Goal: Information Seeking & Learning: Learn about a topic

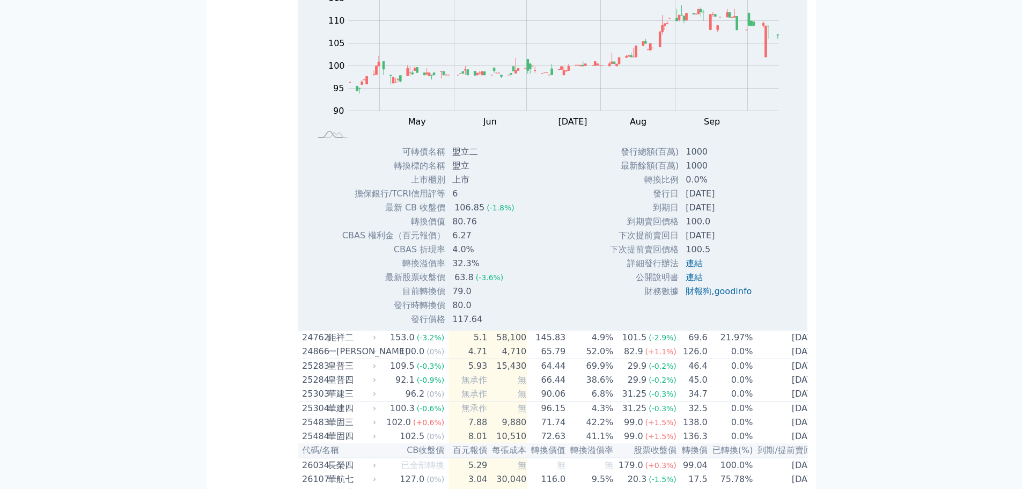
scroll to position [1448, 0]
drag, startPoint x: 456, startPoint y: 309, endPoint x: 476, endPoint y: 310, distance: 19.9
click at [476, 242] on td "6.27" at bounding box center [484, 235] width 77 height 14
drag, startPoint x: 305, startPoint y: 51, endPoint x: 356, endPoint y: 51, distance: 51.5
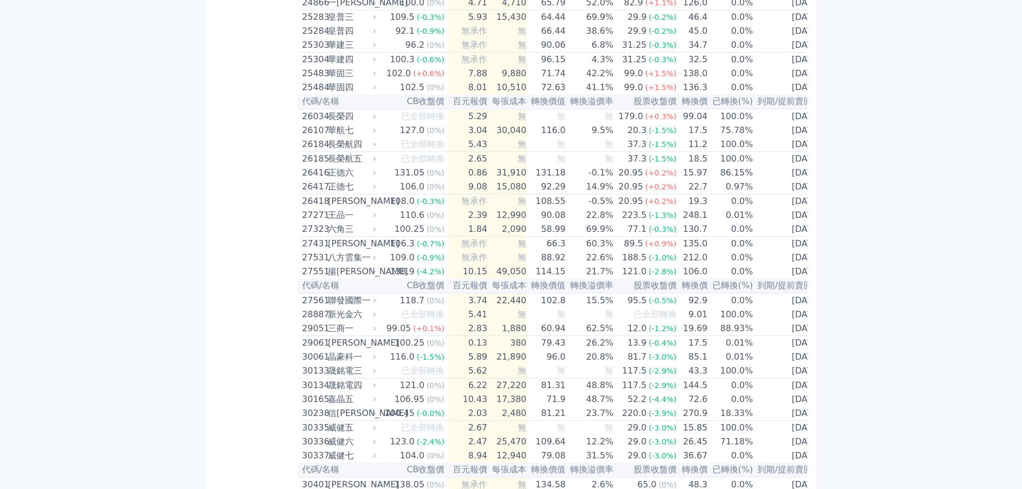
copy div "24642 盟立二"
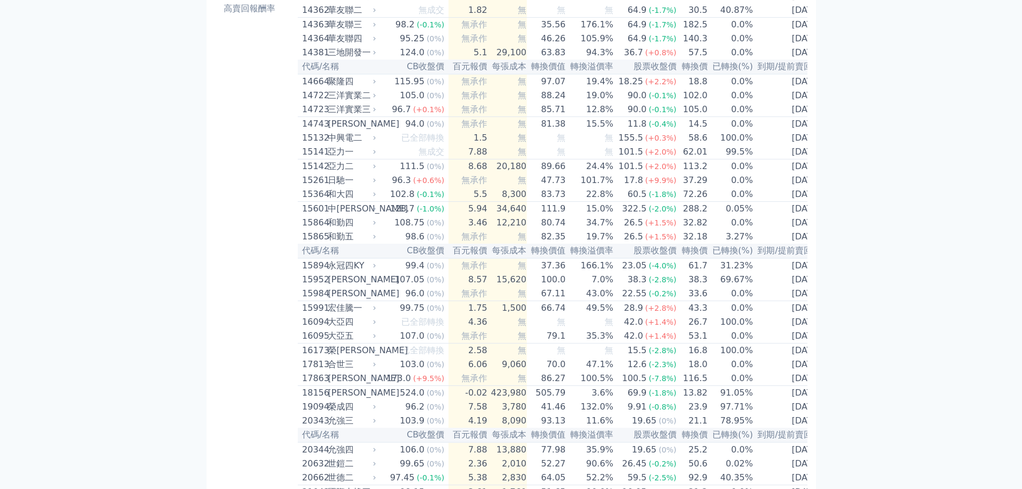
scroll to position [0, 0]
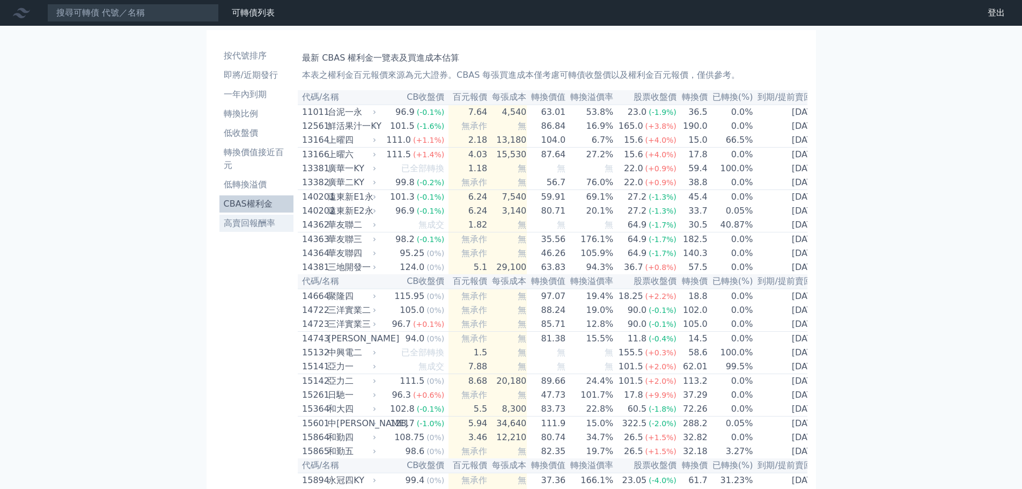
click at [262, 227] on li "高賣回報酬率" at bounding box center [256, 223] width 75 height 13
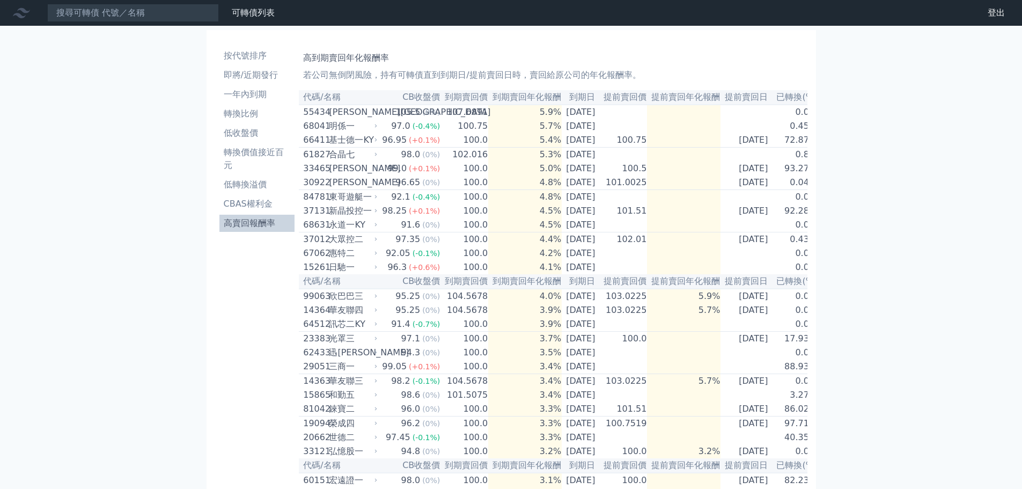
click at [255, 225] on li "高賣回報酬率" at bounding box center [257, 223] width 76 height 13
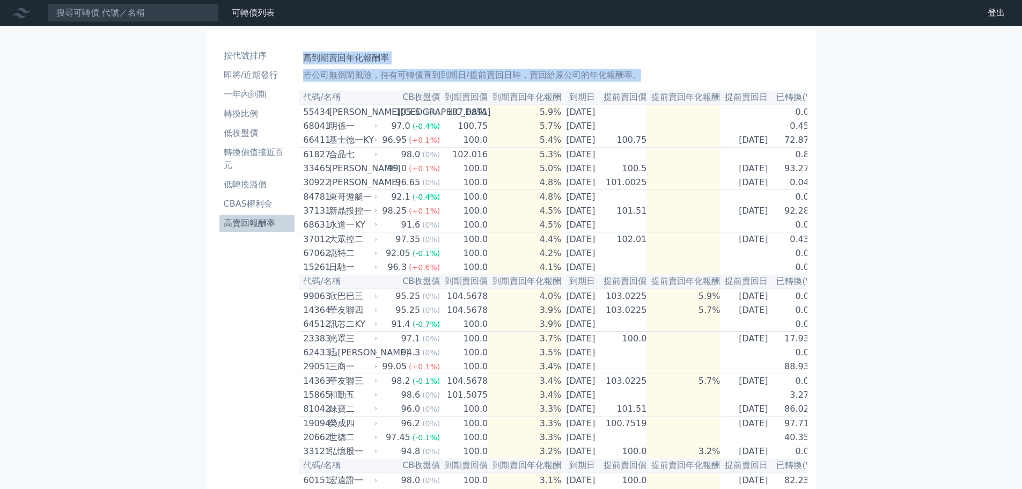
drag, startPoint x: 306, startPoint y: 61, endPoint x: 658, endPoint y: 73, distance: 353.1
click at [658, 73] on div "高到期賣回年化報酬率 若公司無倒閉風險，持有可轉債直到到期日/提前賣回日時，賣回給原公司的年化報酬率。" at bounding box center [552, 64] width 499 height 34
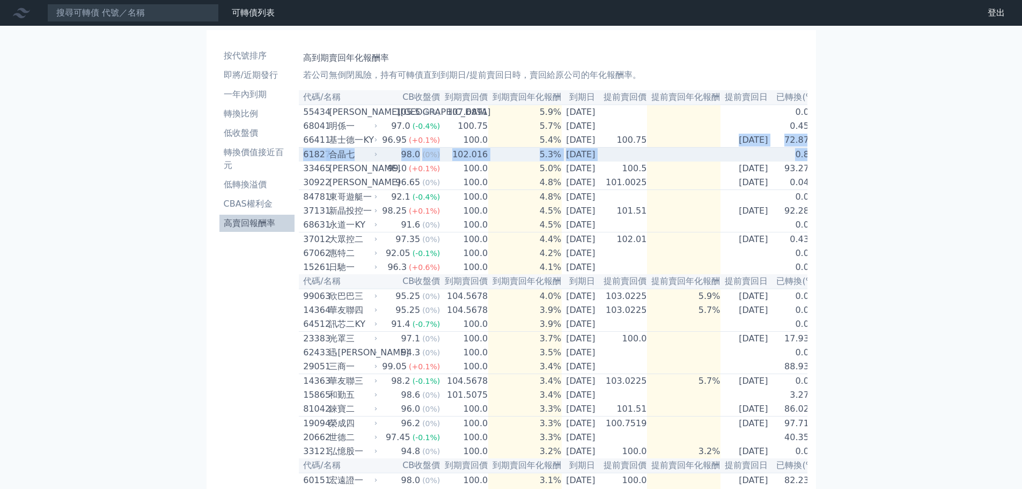
scroll to position [0, 19]
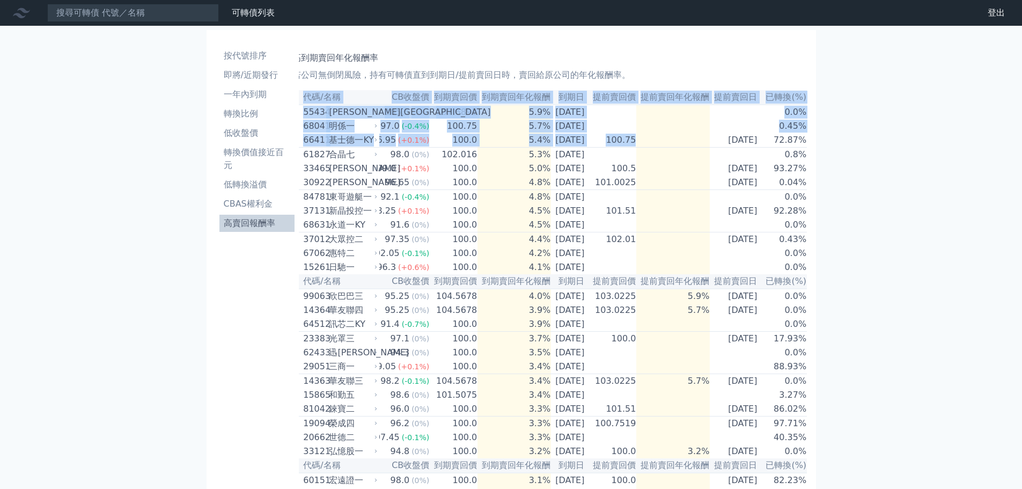
drag, startPoint x: 691, startPoint y: 151, endPoint x: 915, endPoint y: 158, distance: 224.3
click at [918, 158] on div "可轉債列表 財務數據 可轉債列表 財務數據 登出 登出 按代號排序 即將/近期發行 一年內到期 轉換比例 低收盤價 轉換價值接近百元 低轉換溢價" at bounding box center [511, 464] width 1022 height 928
click at [775, 190] on td "0.04%" at bounding box center [784, 182] width 46 height 14
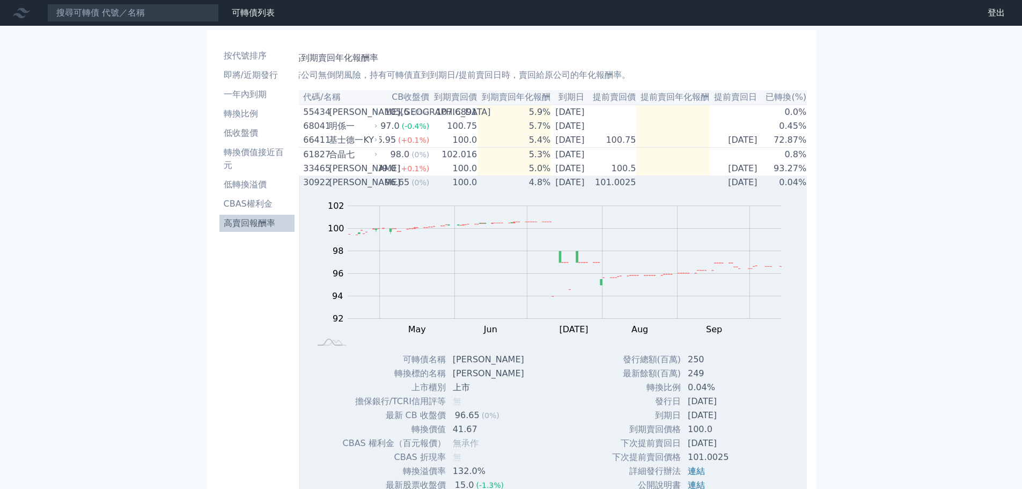
click at [738, 197] on div "Zoom Out 100 88 90 92 94 96 98 100 102 104 L Apr May Jun [DATE] Aug Sep Oct Nov…" at bounding box center [551, 270] width 509 height 163
click at [716, 189] on td "[DATE]" at bounding box center [734, 182] width 51 height 14
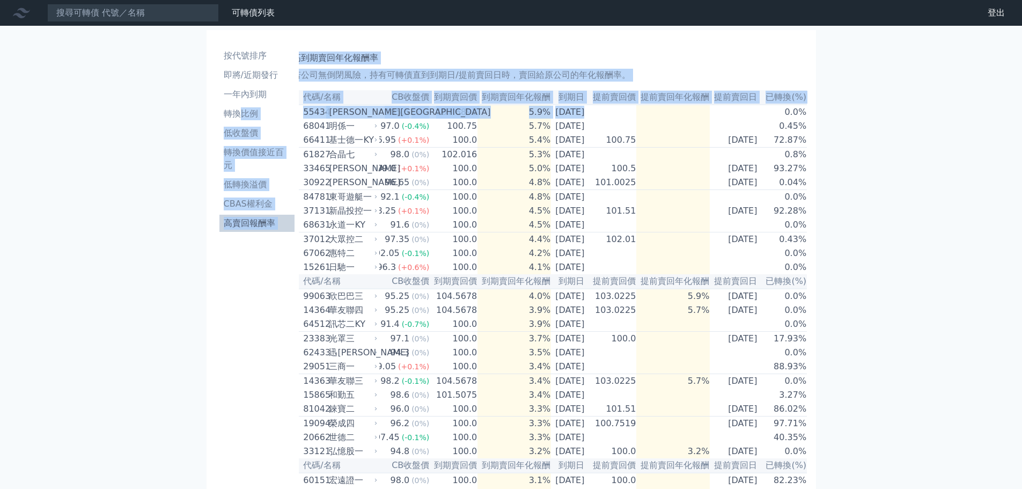
scroll to position [0, 0]
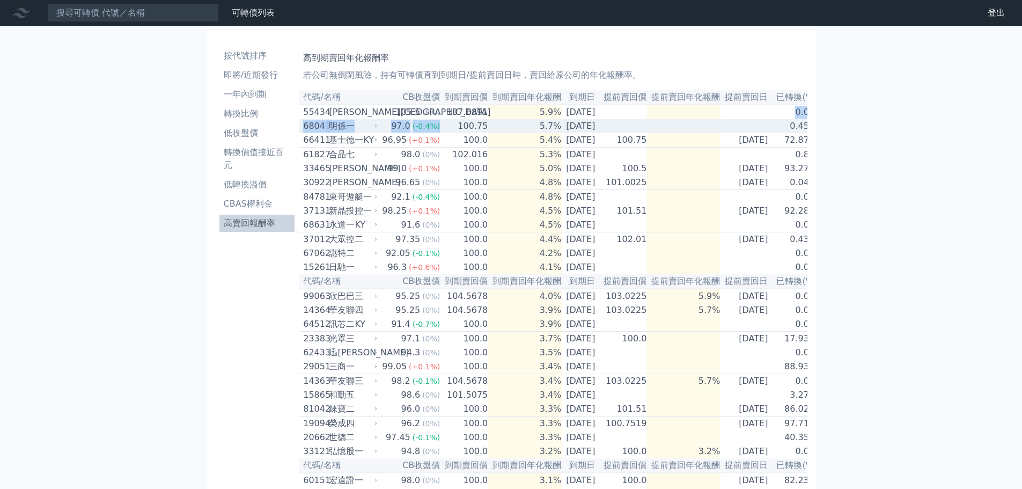
drag, startPoint x: 633, startPoint y: 110, endPoint x: 448, endPoint y: 128, distance: 185.8
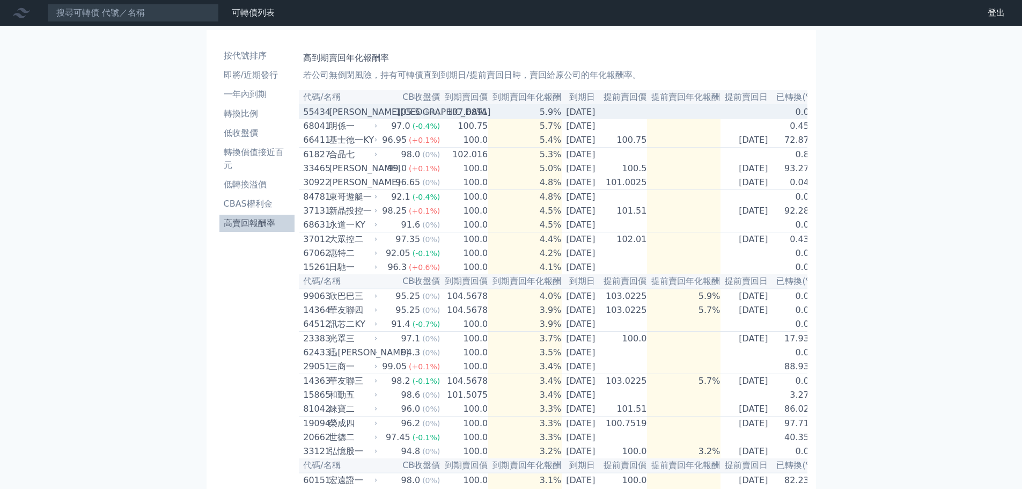
click at [474, 117] on td "107.6891" at bounding box center [464, 112] width 48 height 14
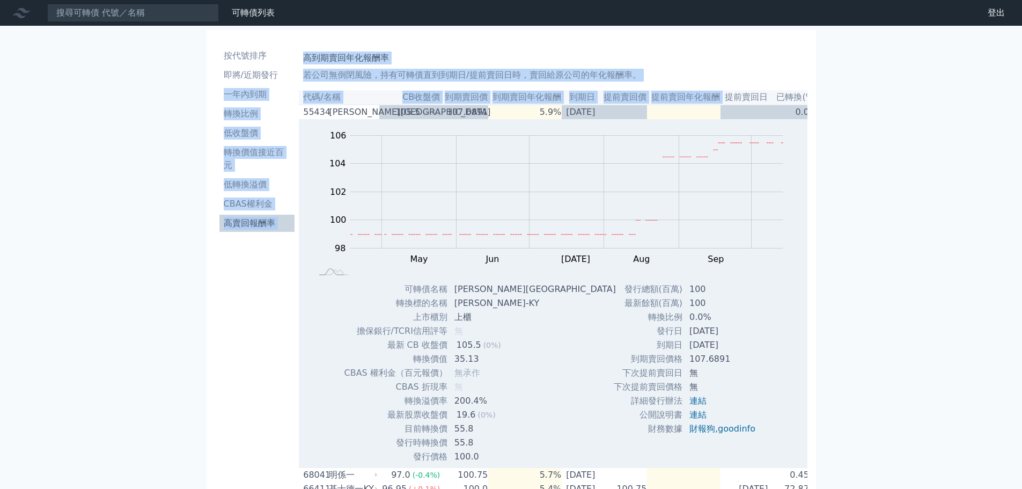
drag, startPoint x: 728, startPoint y: 96, endPoint x: 162, endPoint y: 101, distance: 566.3
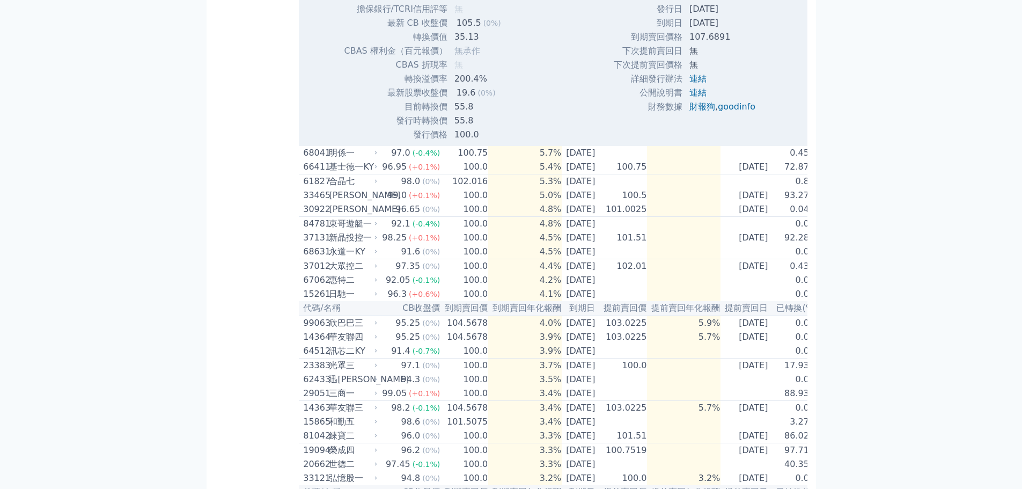
scroll to position [161, 0]
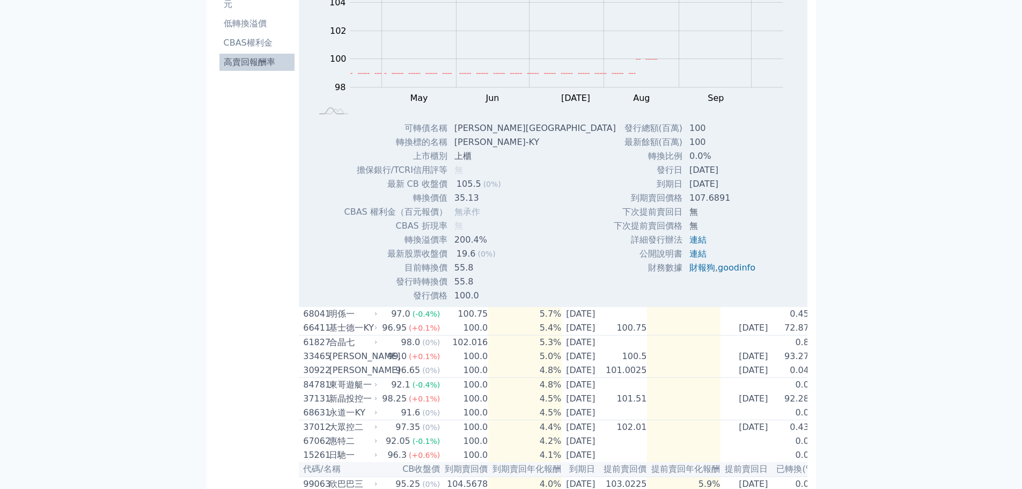
click at [463, 173] on span "無" at bounding box center [458, 170] width 9 height 10
drag, startPoint x: 464, startPoint y: 172, endPoint x: 446, endPoint y: 172, distance: 17.7
click at [446, 172] on tr "擔保銀行/TCRI信用評等 無" at bounding box center [484, 170] width 280 height 14
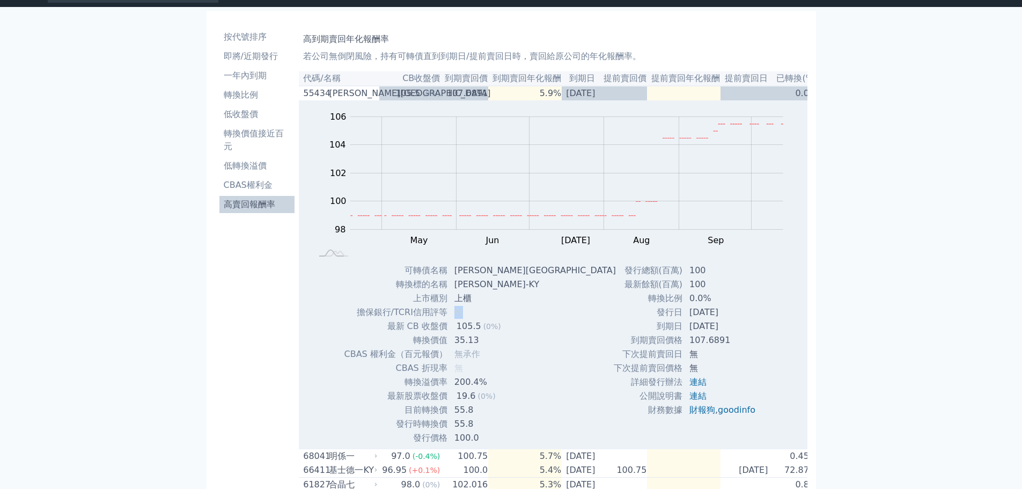
scroll to position [0, 0]
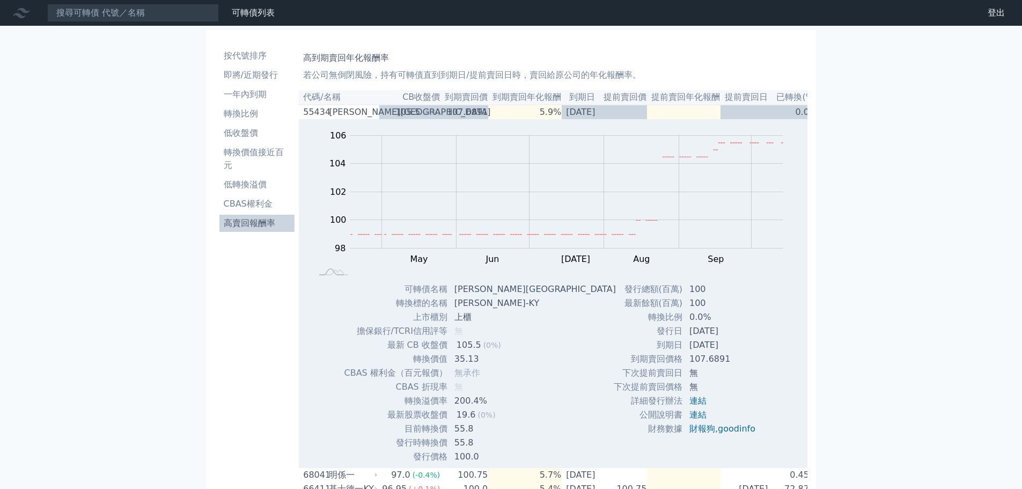
click at [328, 102] on th "代碼/名稱" at bounding box center [339, 97] width 80 height 14
click at [330, 113] on div "[PERSON_NAME][GEOGRAPHIC_DATA]" at bounding box center [352, 112] width 46 height 13
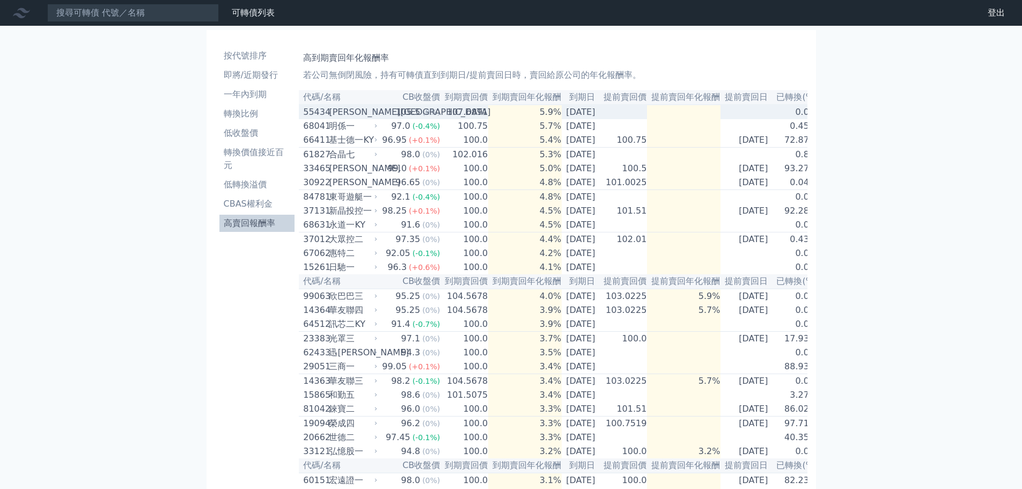
click at [330, 113] on div "[PERSON_NAME][GEOGRAPHIC_DATA]" at bounding box center [352, 112] width 46 height 13
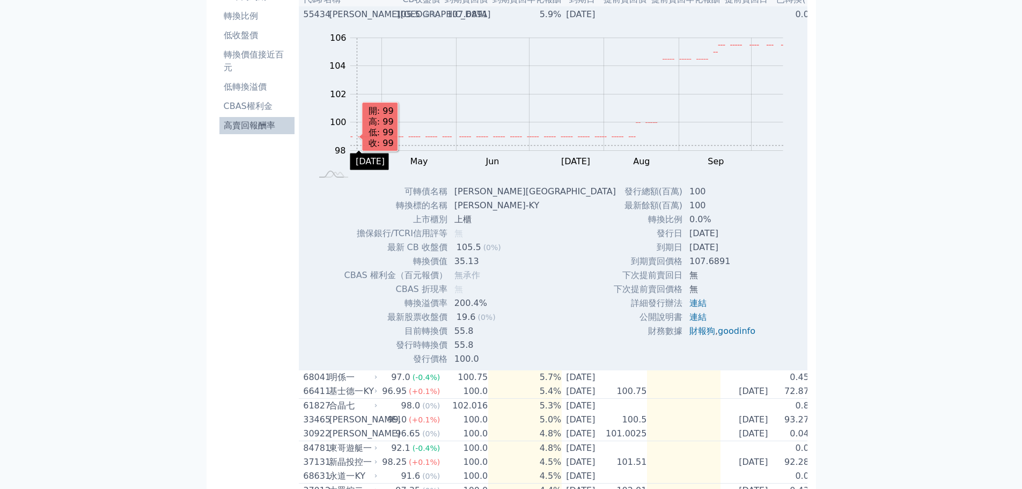
scroll to position [107, 0]
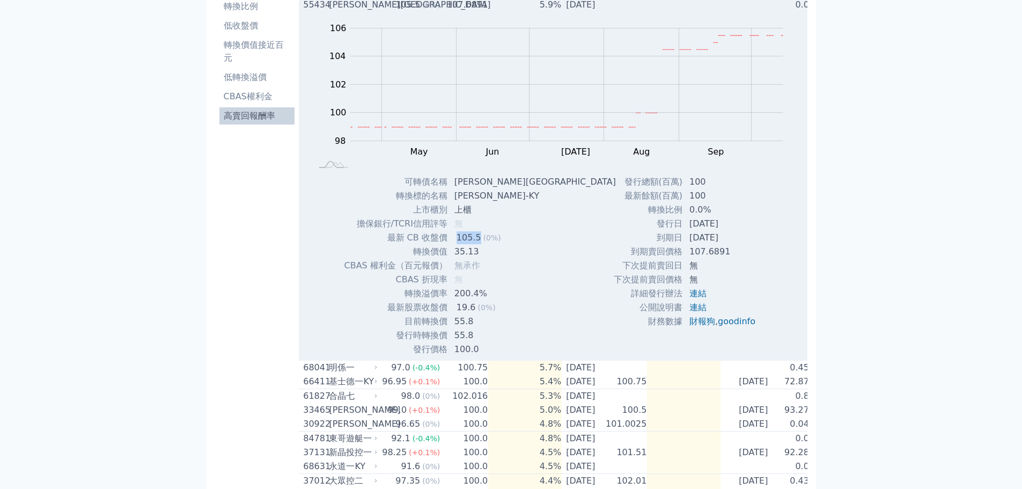
drag, startPoint x: 460, startPoint y: 242, endPoint x: 477, endPoint y: 242, distance: 16.6
click at [477, 242] on div "105.5" at bounding box center [468, 237] width 29 height 13
drag, startPoint x: 457, startPoint y: 259, endPoint x: 479, endPoint y: 260, distance: 22.5
click at [479, 258] on td "35.13" at bounding box center [536, 252] width 176 height 14
click at [519, 308] on div "Zoom Out 104 94 96 98 100 102 104 106 108 L Apr May Jun [DATE] Aug Sep Oct Nov …" at bounding box center [553, 184] width 509 height 344
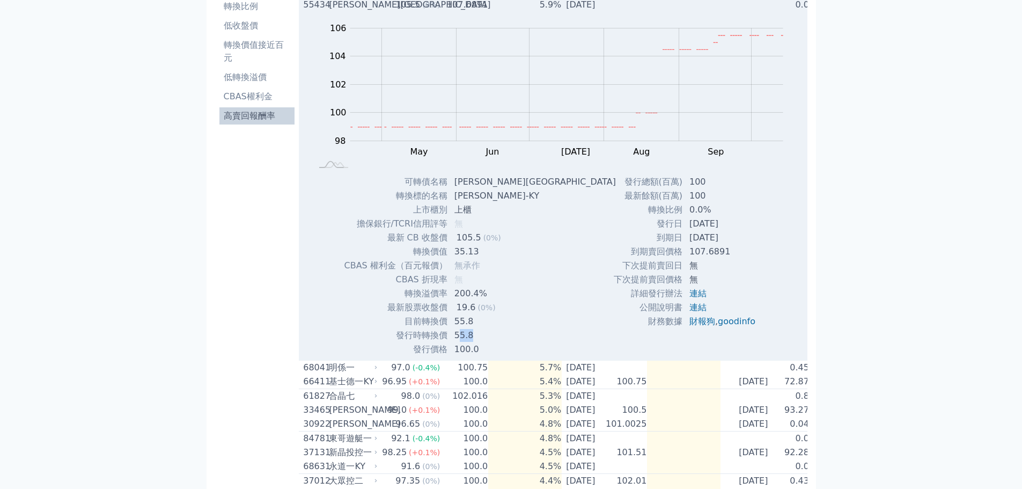
drag, startPoint x: 459, startPoint y: 340, endPoint x: 476, endPoint y: 340, distance: 16.6
click at [476, 340] on td "55.8" at bounding box center [536, 335] width 176 height 14
click at [516, 341] on div "可轉債名稱 [PERSON_NAME]四KY 轉換標的名稱 崇佑-KY 上市櫃別 上櫃 擔保銀行/TCRI信用評等 無 最新 CB 收盤價 105.5 (0%…" at bounding box center [434, 265] width 206 height 181
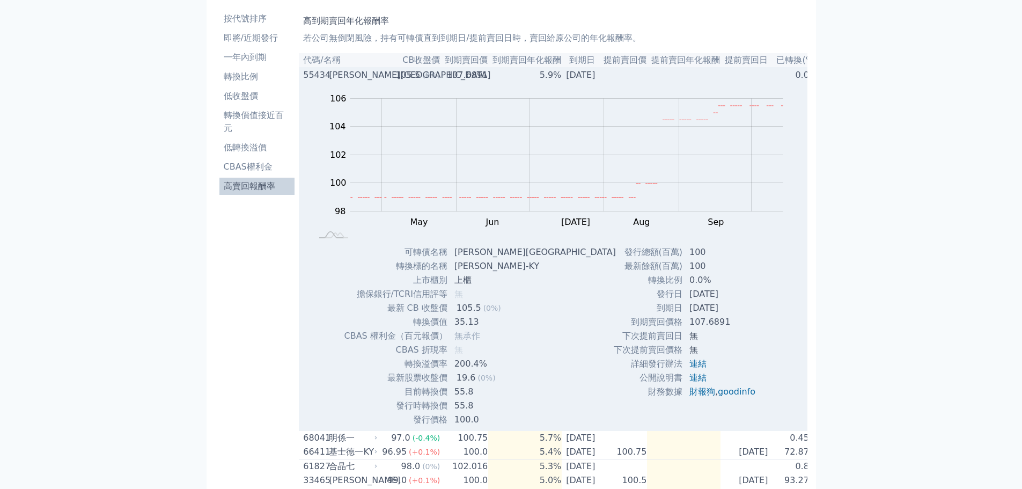
scroll to position [0, 0]
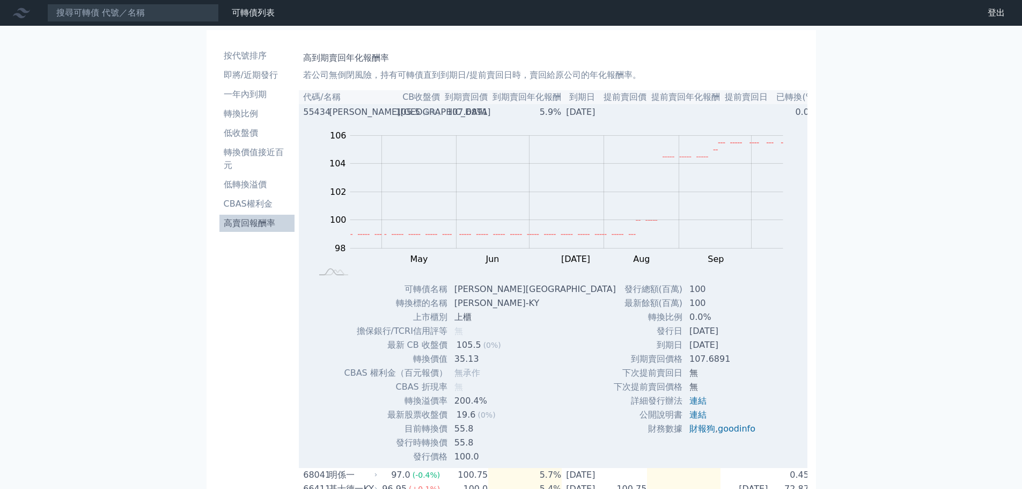
click at [341, 115] on div "[PERSON_NAME][GEOGRAPHIC_DATA]" at bounding box center [352, 112] width 46 height 13
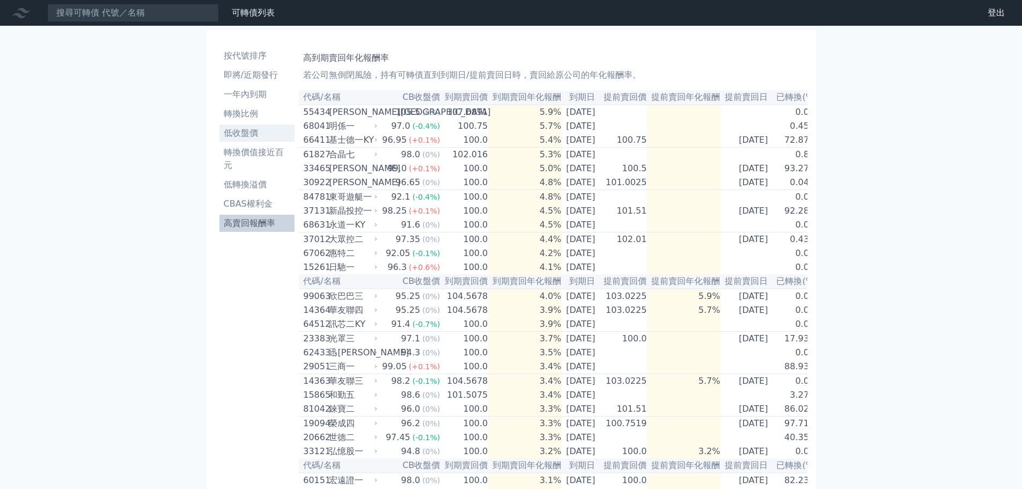
click at [247, 134] on li "低收盤價" at bounding box center [257, 133] width 76 height 13
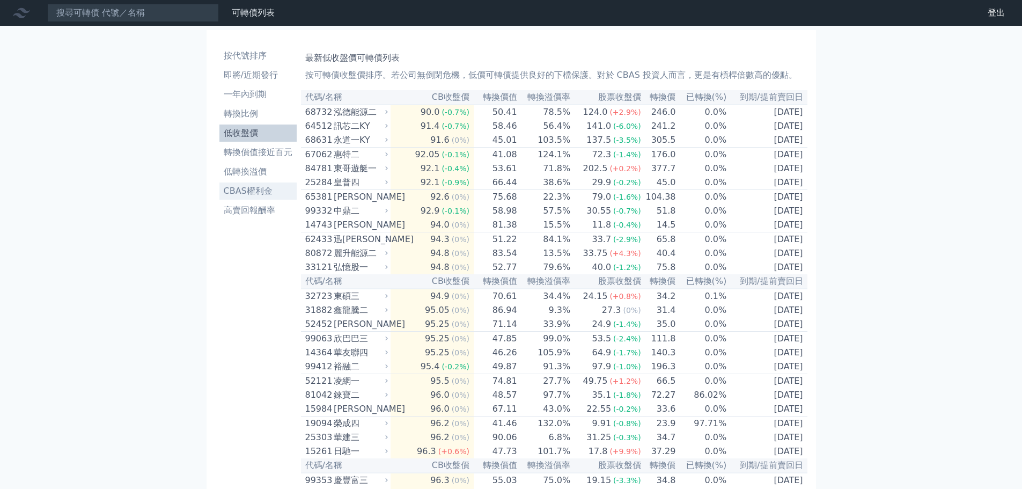
click at [252, 194] on li "CBAS權利金" at bounding box center [257, 190] width 77 height 13
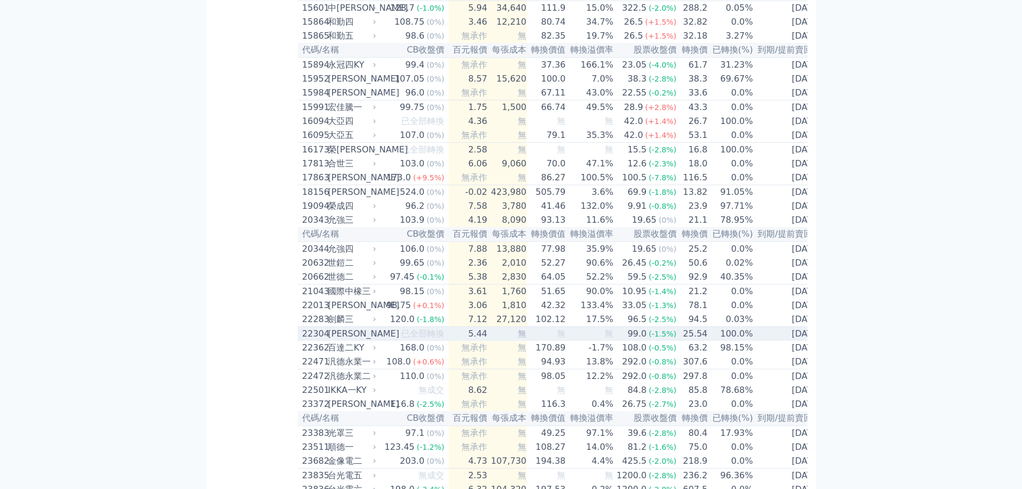
scroll to position [483, 0]
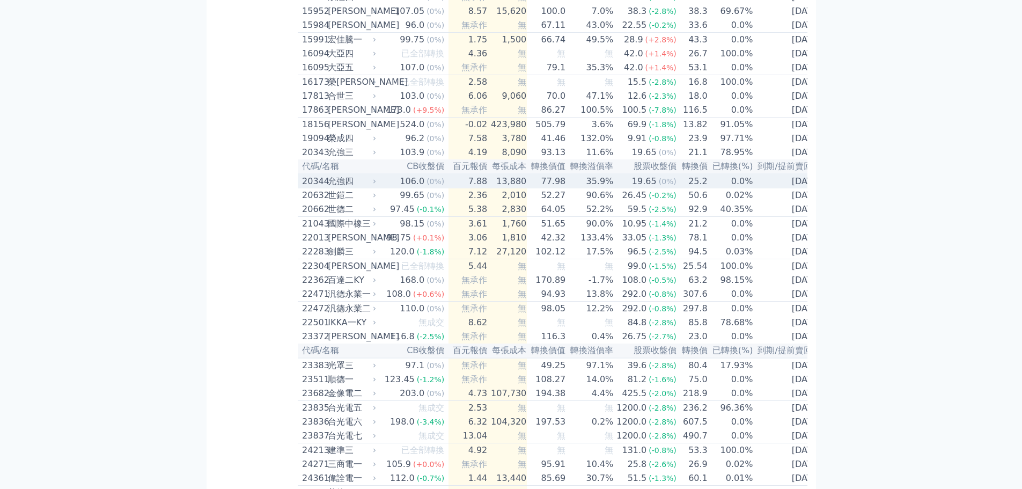
click at [501, 188] on td "13,880" at bounding box center [506, 181] width 39 height 14
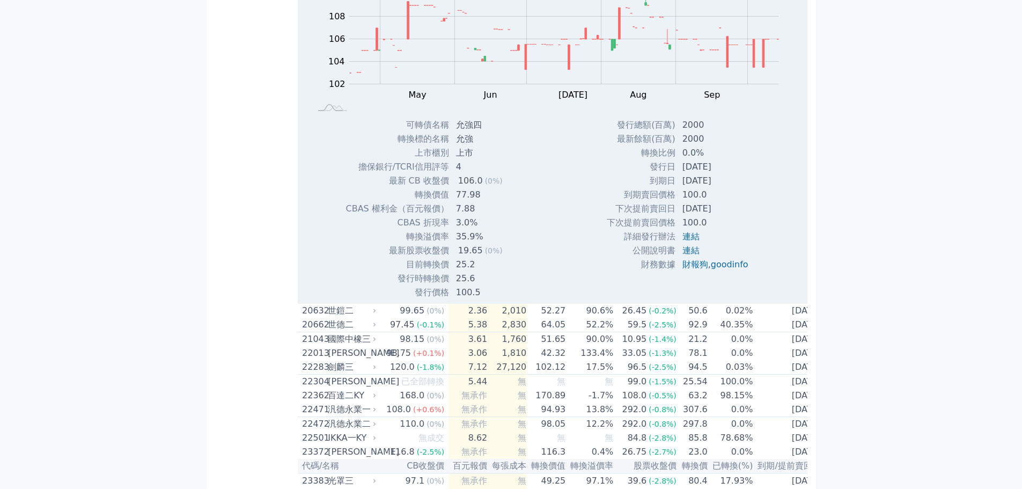
scroll to position [697, 0]
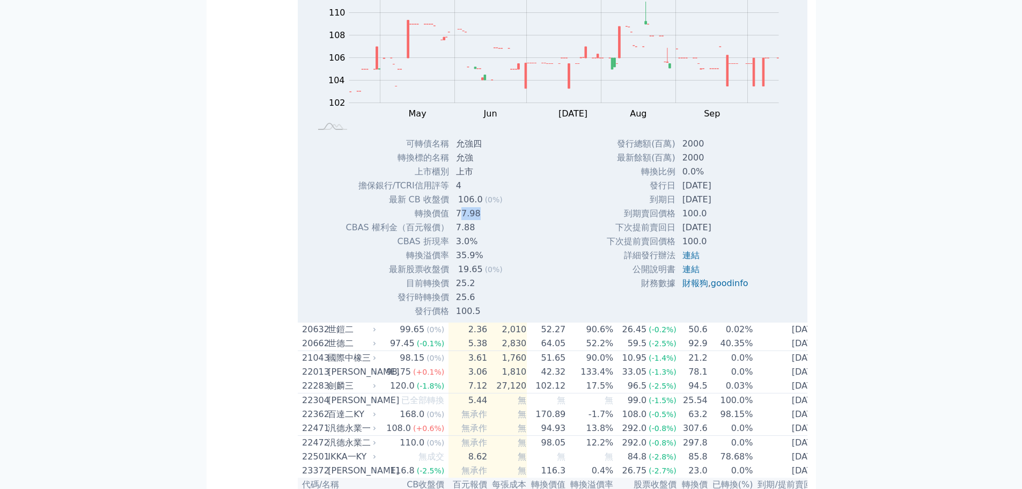
drag, startPoint x: 460, startPoint y: 259, endPoint x: 479, endPoint y: 259, distance: 19.3
click at [479, 220] on td "77.98" at bounding box center [480, 213] width 62 height 14
click at [539, 318] on div "Zoom Out 104 98 100 102 104 106 108 110 112 114 L Apr May Jun [DATE] Aug Sep Oc…" at bounding box center [551, 146] width 506 height 344
drag, startPoint x: 456, startPoint y: 328, endPoint x: 479, endPoint y: 327, distance: 23.6
click at [479, 290] on td "25.2" at bounding box center [480, 283] width 62 height 14
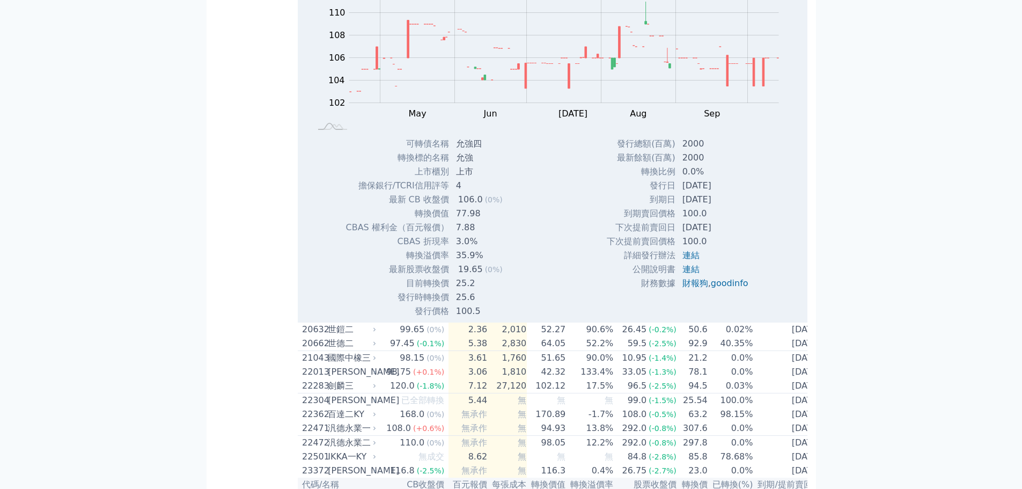
click at [484, 304] on td "25.6" at bounding box center [480, 297] width 62 height 14
drag, startPoint x: 455, startPoint y: 344, endPoint x: 472, endPoint y: 340, distance: 17.7
click at [472, 304] on td "25.6" at bounding box center [480, 297] width 62 height 14
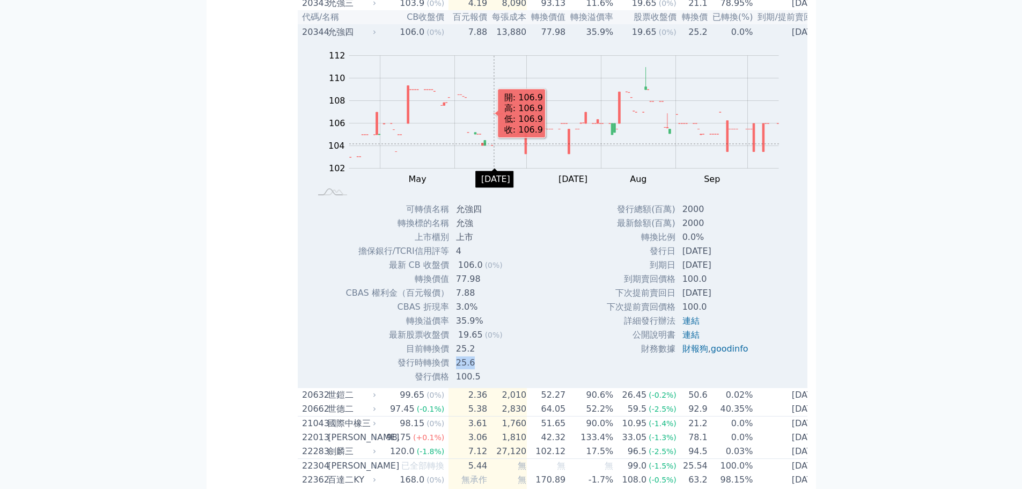
scroll to position [643, 0]
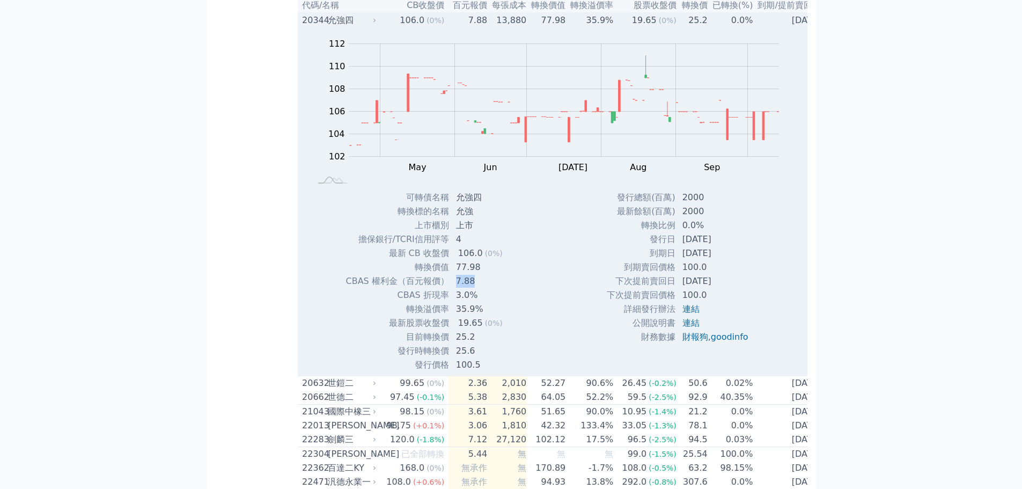
drag, startPoint x: 472, startPoint y: 325, endPoint x: 454, endPoint y: 323, distance: 18.4
click at [454, 288] on td "7.88" at bounding box center [480, 281] width 62 height 14
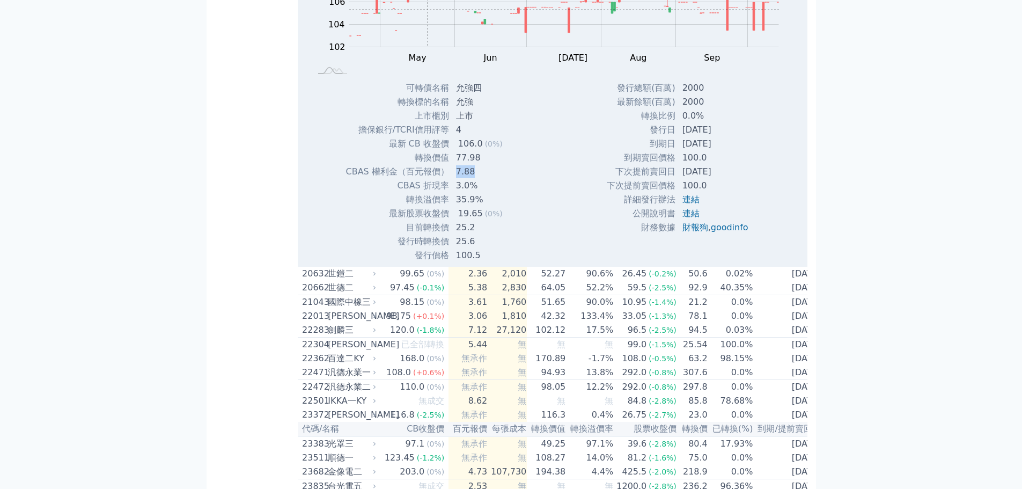
scroll to position [751, 0]
